Goal: Check status: Check status

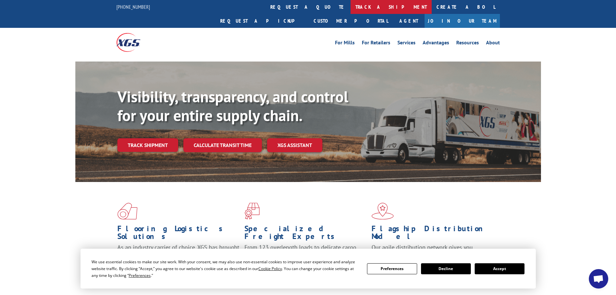
click at [350, 5] on link "track a shipment" at bounding box center [390, 7] width 81 height 14
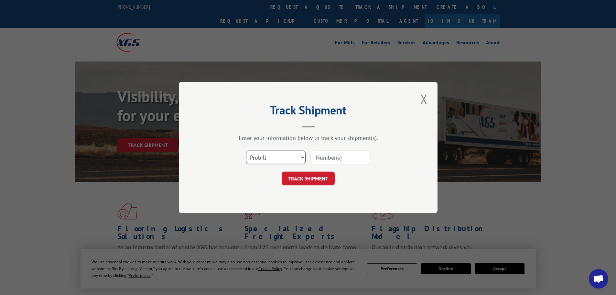
click at [287, 159] on select "Select category... Probill BOL PO" at bounding box center [275, 157] width 59 height 14
select select "bol"
click at [246, 150] on select "Select category... Probill BOL PO" at bounding box center [275, 157] width 59 height 14
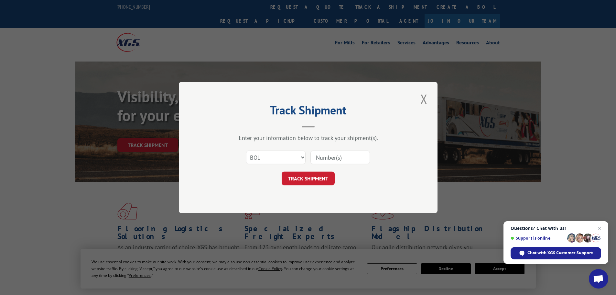
click at [326, 160] on input at bounding box center [339, 157] width 59 height 14
paste input "4904846"
type input "4904846"
click at [317, 180] on button "TRACK SHIPMENT" at bounding box center [308, 178] width 53 height 14
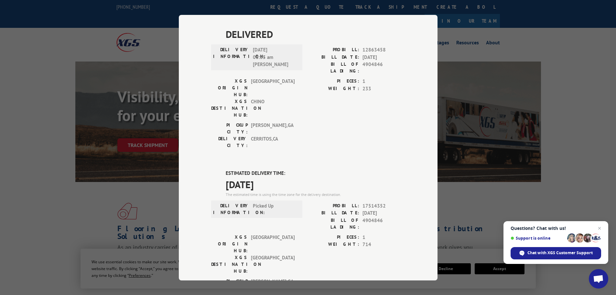
scroll to position [235, 0]
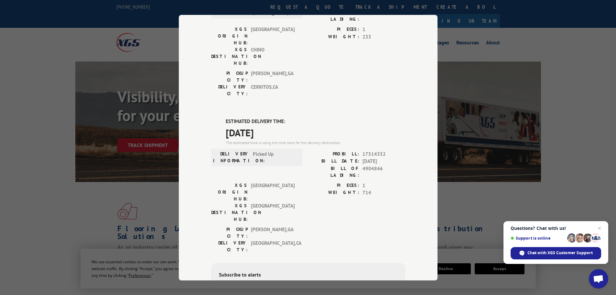
click at [22, 81] on div "Track Shipment DELIVERED DELIVERY INFORMATION: PROBILL: 8492798 BILL DATE: [DAT…" at bounding box center [308, 147] width 616 height 295
drag, startPoint x: 379, startPoint y: 90, endPoint x: 360, endPoint y: 90, distance: 19.4
click at [360, 165] on div "BILL OF LADING: 4904846" at bounding box center [356, 172] width 97 height 14
copy span "4904846"
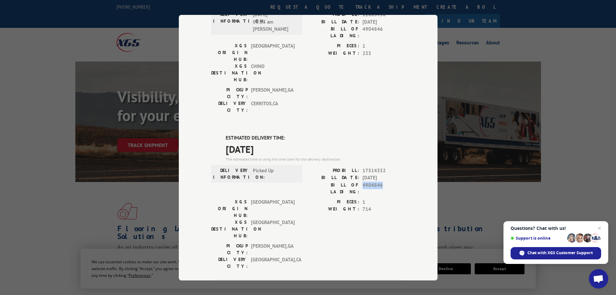
scroll to position [203, 0]
